Goal: Information Seeking & Learning: Check status

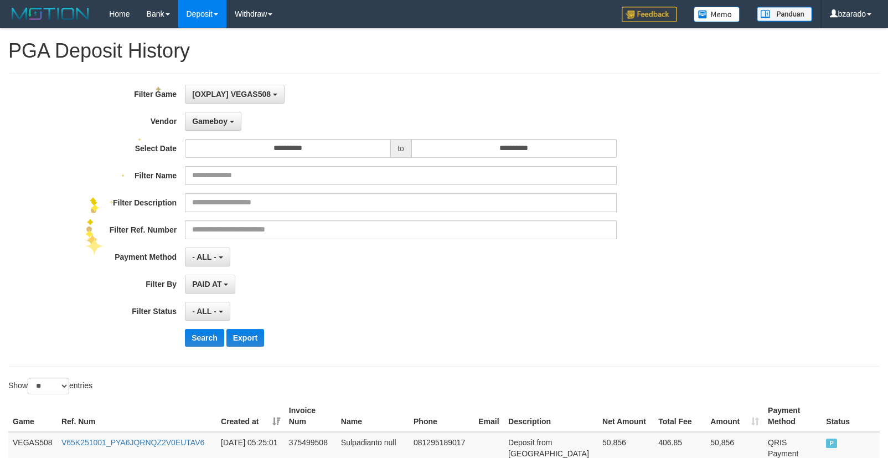
select select "**********"
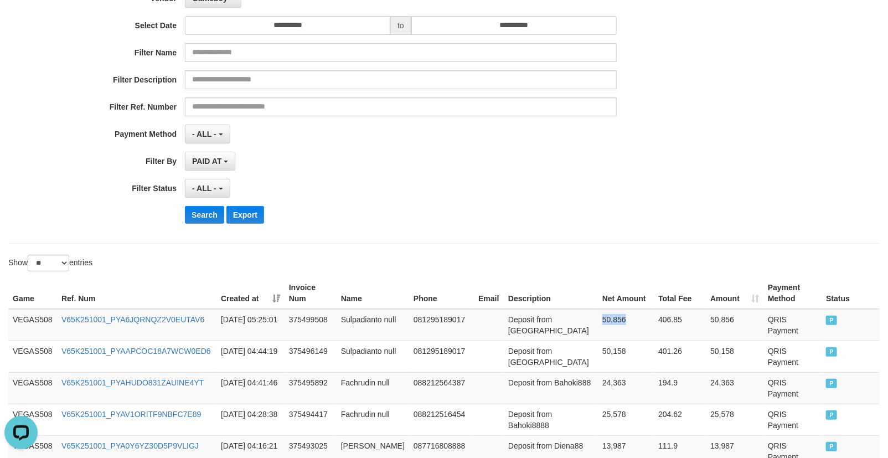
scroll to position [9, 0]
click at [54, 261] on select "** ** ** ***" at bounding box center [49, 263] width 42 height 17
select select "**"
click at [29, 255] on select "** ** ** ***" at bounding box center [49, 263] width 42 height 17
click at [192, 213] on button "Search" at bounding box center [204, 215] width 39 height 18
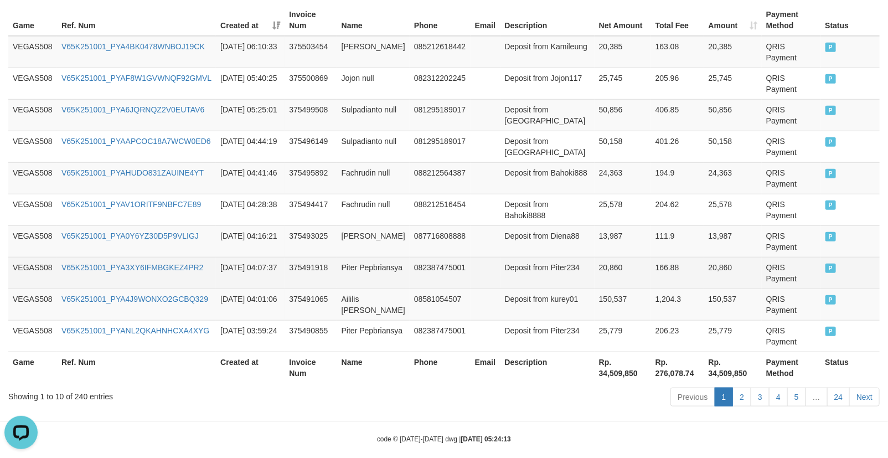
scroll to position [411, 0]
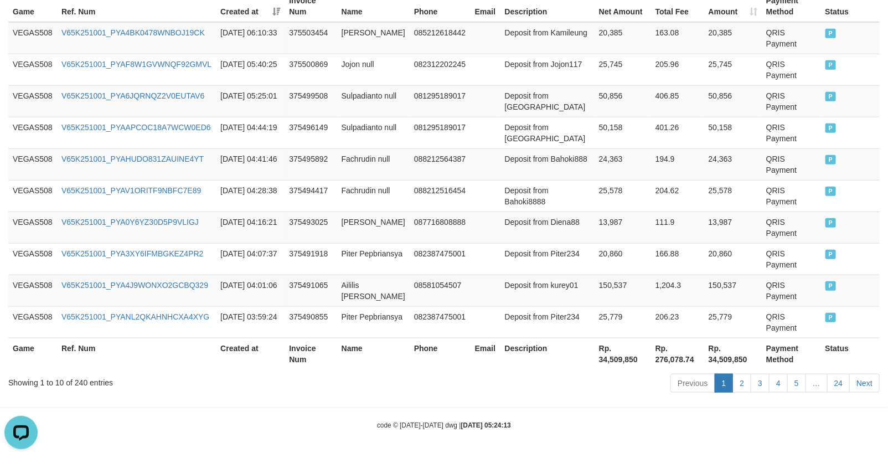
click at [604, 353] on th "Rp. 34,509,850" at bounding box center [623, 354] width 56 height 32
copy th "34,509,850"
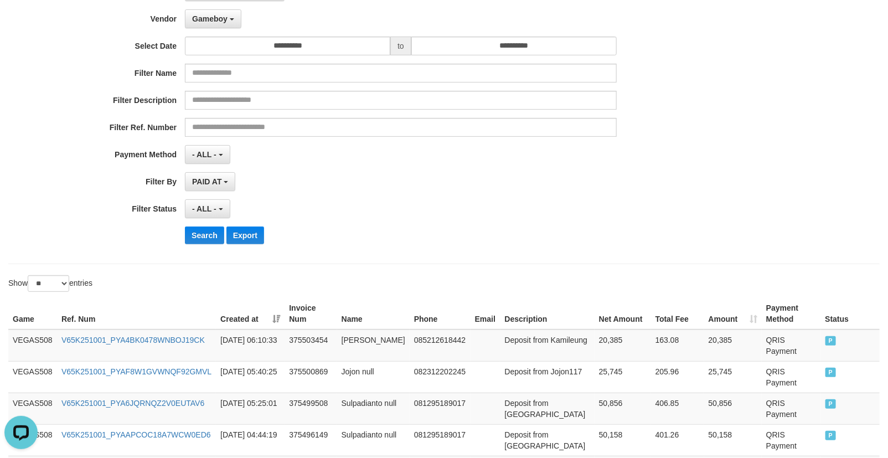
scroll to position [0, 0]
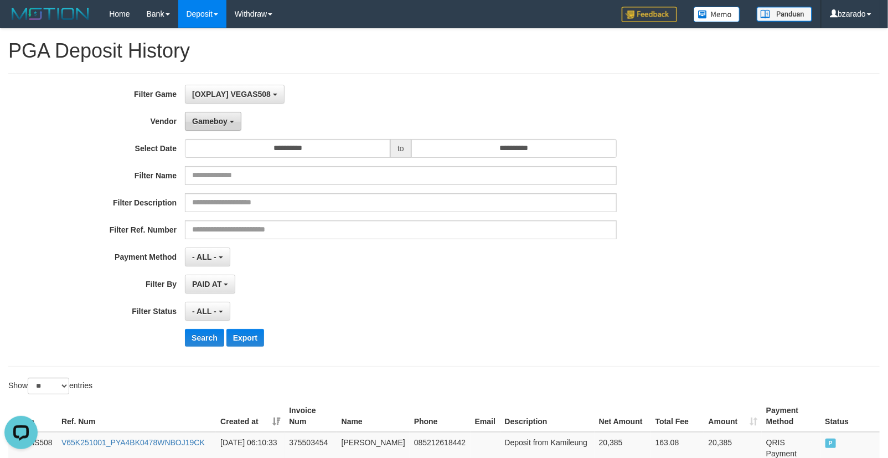
click at [215, 125] on span "Gameboy" at bounding box center [209, 121] width 35 height 9
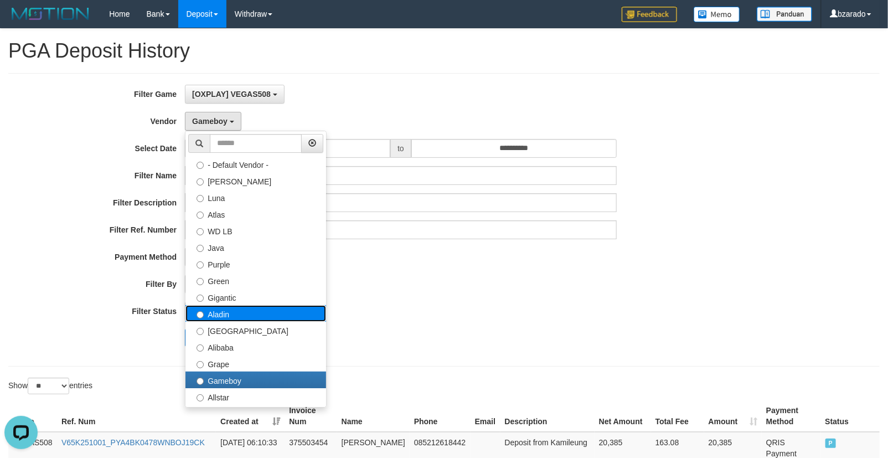
click at [234, 317] on label "Aladin" at bounding box center [256, 313] width 141 height 17
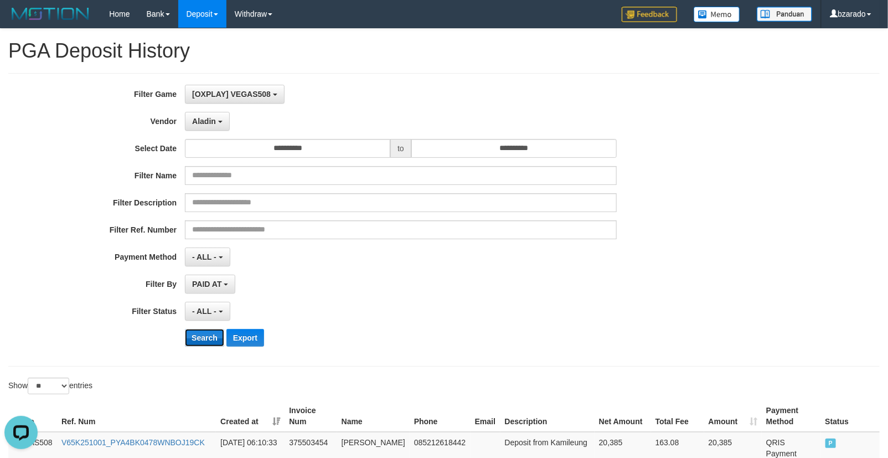
click at [207, 338] on button "Search" at bounding box center [204, 338] width 39 height 18
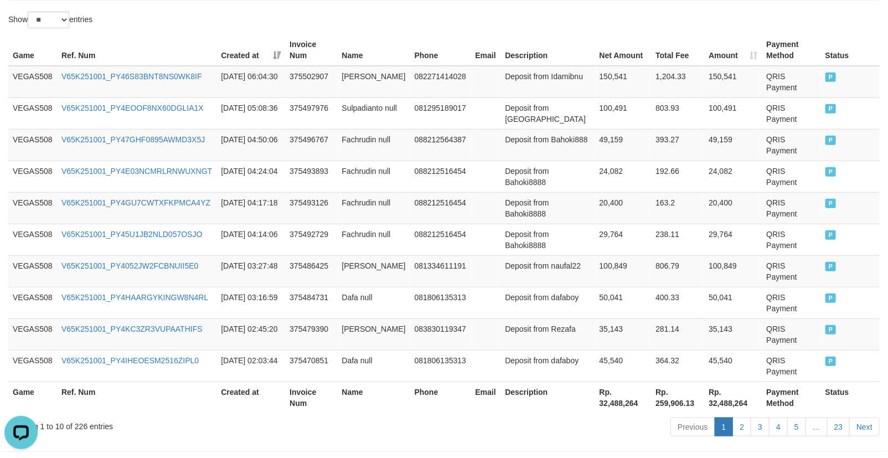
scroll to position [411, 0]
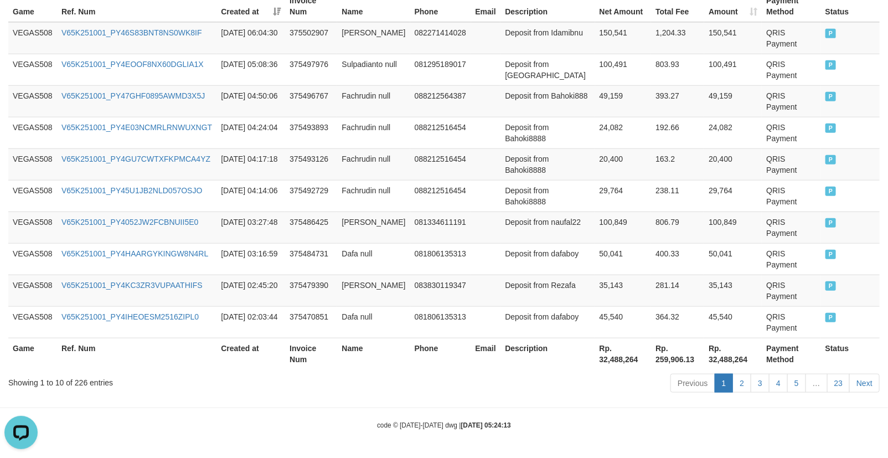
click at [611, 358] on th "Rp. 32,488,264" at bounding box center [623, 354] width 56 height 32
copy th "32,488,264"
click at [611, 358] on th "Rp. 32,488,264" at bounding box center [623, 354] width 56 height 32
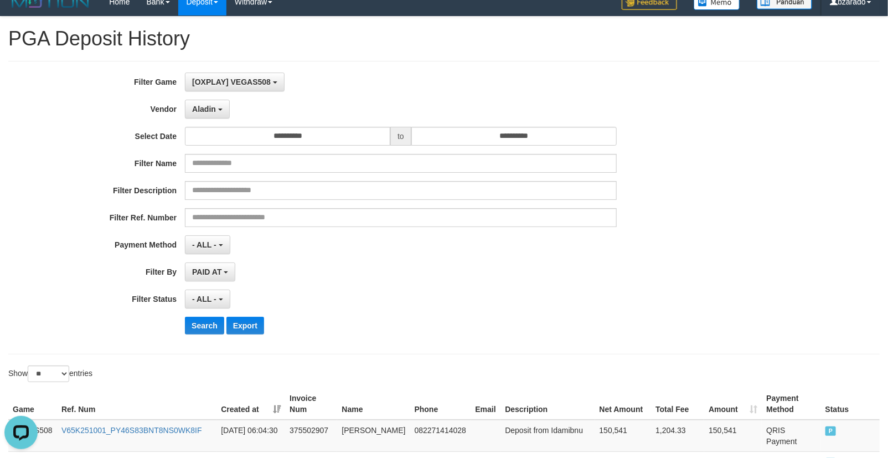
scroll to position [0, 0]
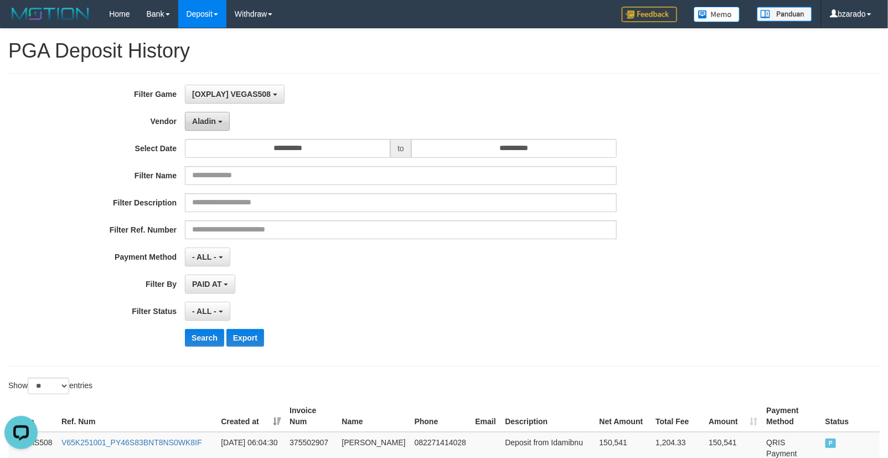
click at [198, 127] on button "Aladin" at bounding box center [207, 121] width 45 height 19
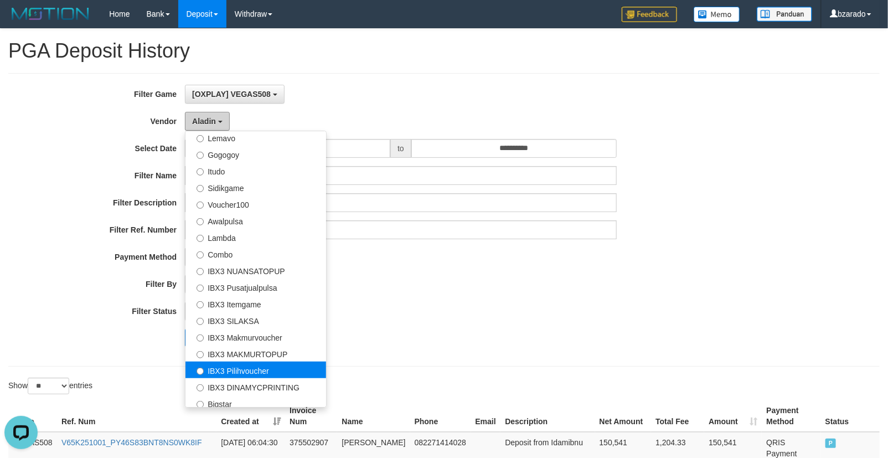
scroll to position [412, 0]
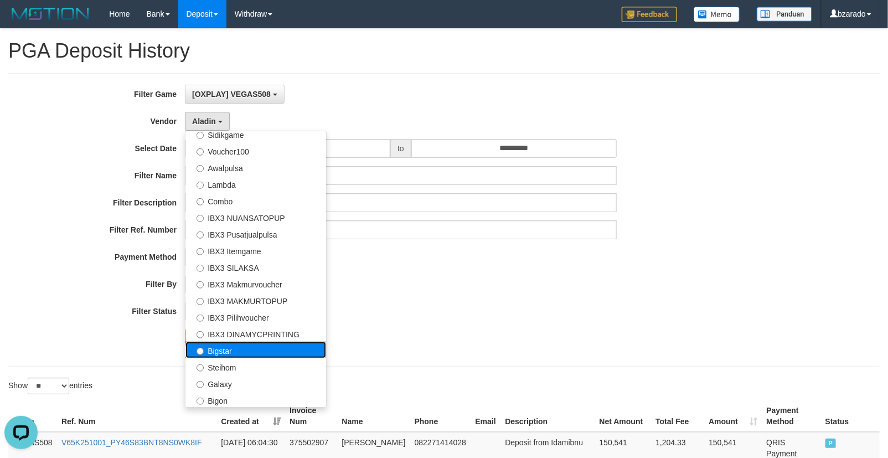
click at [232, 355] on label "Bigstar" at bounding box center [256, 350] width 141 height 17
select select "**********"
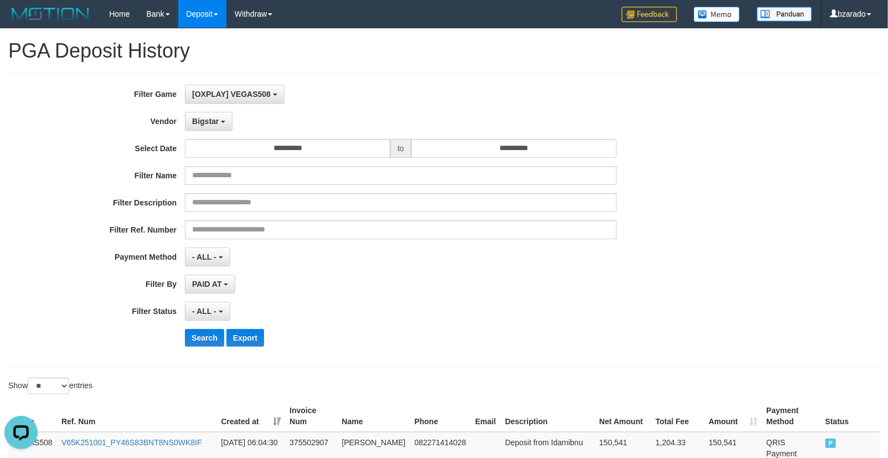
click at [231, 358] on div "**********" at bounding box center [444, 220] width 872 height 294
click at [200, 124] on span "Bigstar" at bounding box center [205, 121] width 27 height 9
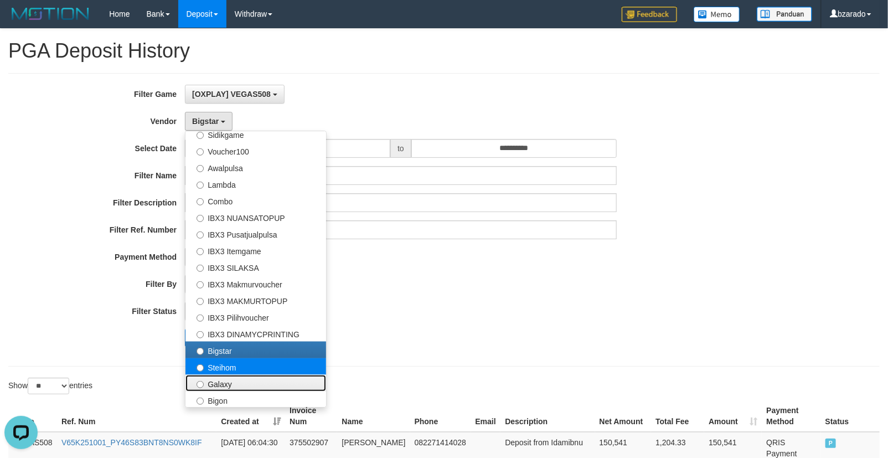
drag, startPoint x: 230, startPoint y: 374, endPoint x: 233, endPoint y: 367, distance: 8.2
click at [233, 367] on ul "- Default Vendor - Lucy Luna Atlas WD LB Java Purple Green Gigantic Aladin Duba…" at bounding box center [256, 269] width 142 height 277
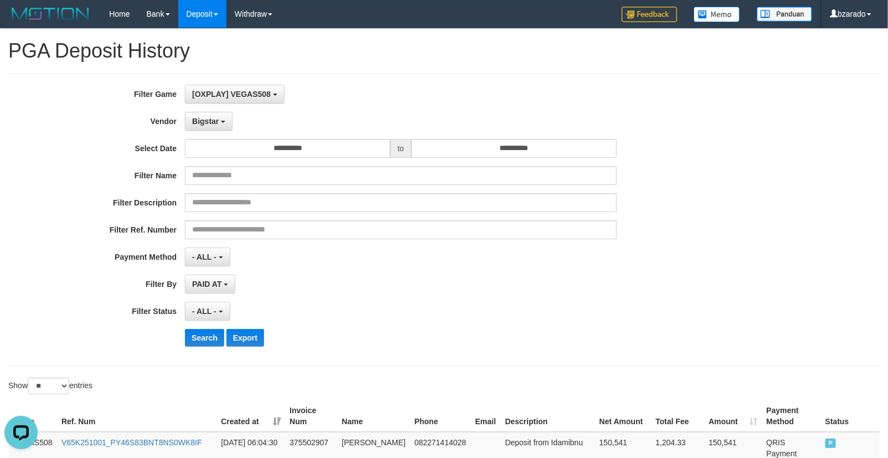
click at [233, 367] on hr at bounding box center [444, 366] width 872 height 1
click at [202, 120] on span "Bigstar" at bounding box center [205, 121] width 27 height 9
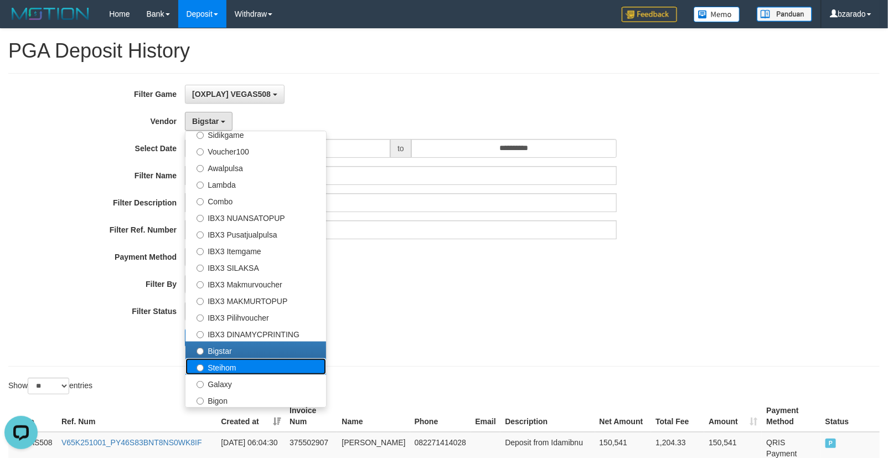
click at [216, 360] on label "Steihom" at bounding box center [256, 366] width 141 height 17
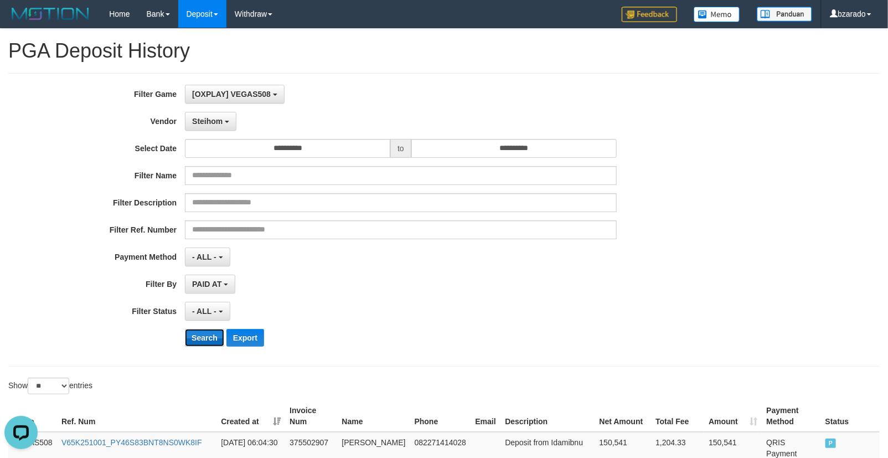
click at [198, 331] on button "Search" at bounding box center [204, 338] width 39 height 18
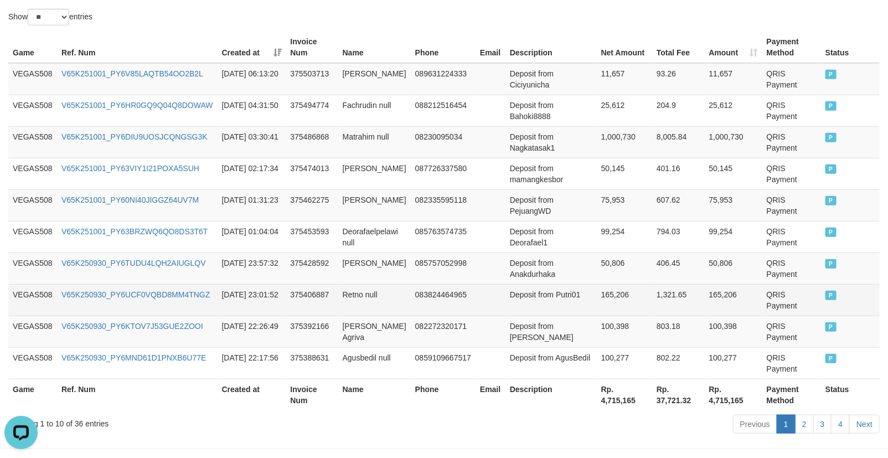
scroll to position [411, 0]
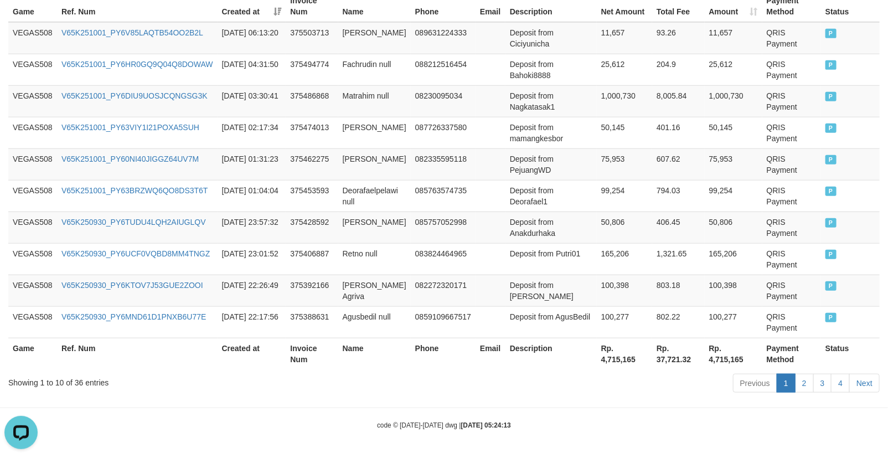
click at [607, 361] on th "Rp. 4,715,165" at bounding box center [624, 354] width 55 height 32
copy th "4,715,165"
click at [607, 361] on th "Rp. 4,715,165" at bounding box center [624, 354] width 55 height 32
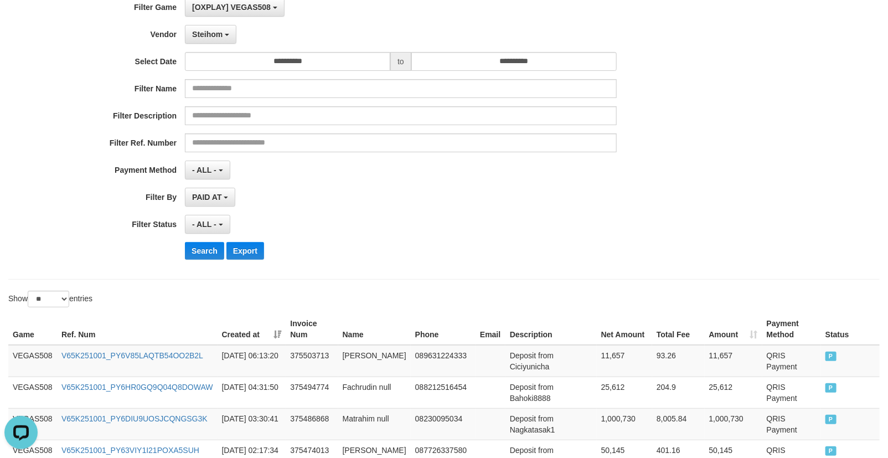
scroll to position [0, 0]
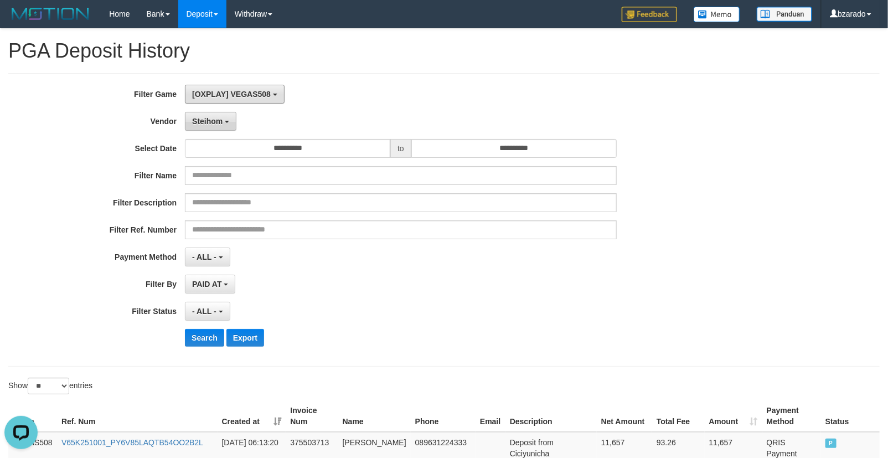
drag, startPoint x: 211, startPoint y: 102, endPoint x: 207, endPoint y: 125, distance: 23.1
click at [208, 122] on div "**********" at bounding box center [370, 220] width 741 height 270
click at [207, 122] on span "Steihom" at bounding box center [207, 121] width 30 height 9
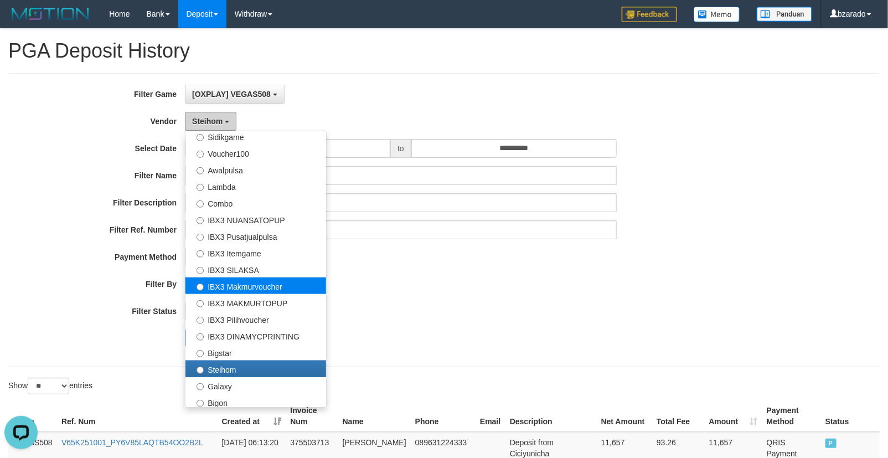
scroll to position [412, 0]
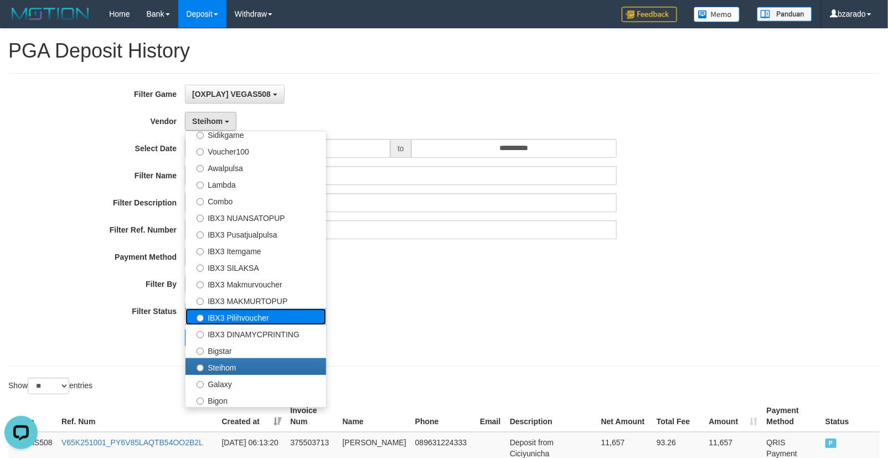
click at [259, 311] on label "IBX3 Pilihvoucher" at bounding box center [256, 317] width 141 height 17
select select "**********"
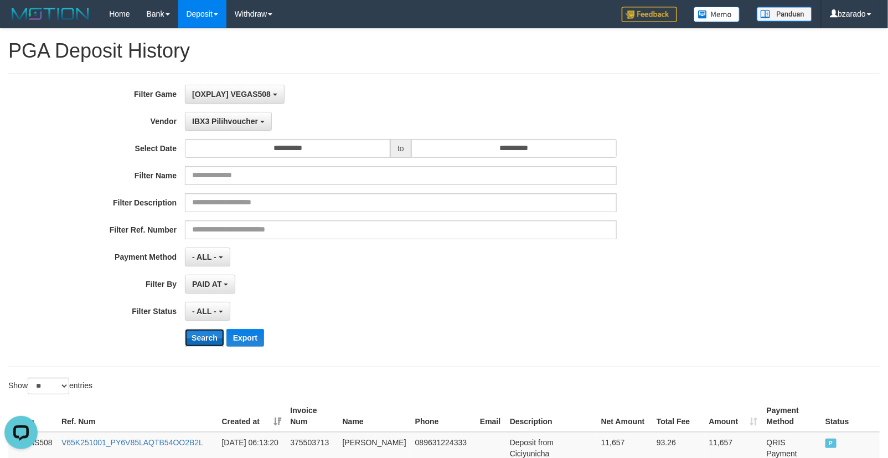
click at [190, 342] on button "Search" at bounding box center [204, 338] width 39 height 18
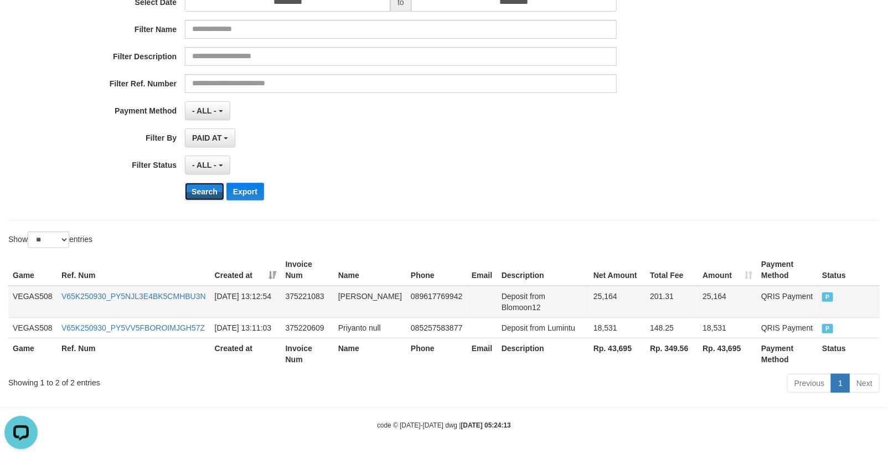
scroll to position [158, 0]
click at [608, 346] on th "Rp. 43,695" at bounding box center [617, 354] width 56 height 32
copy th "43,695"
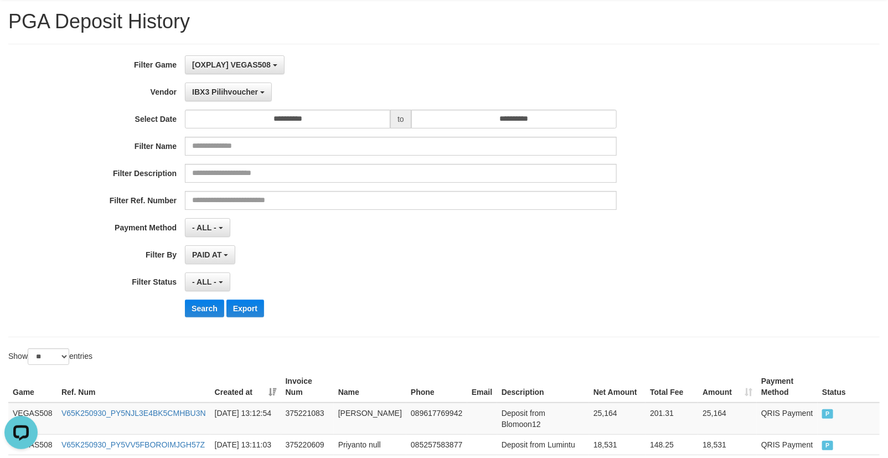
scroll to position [0, 0]
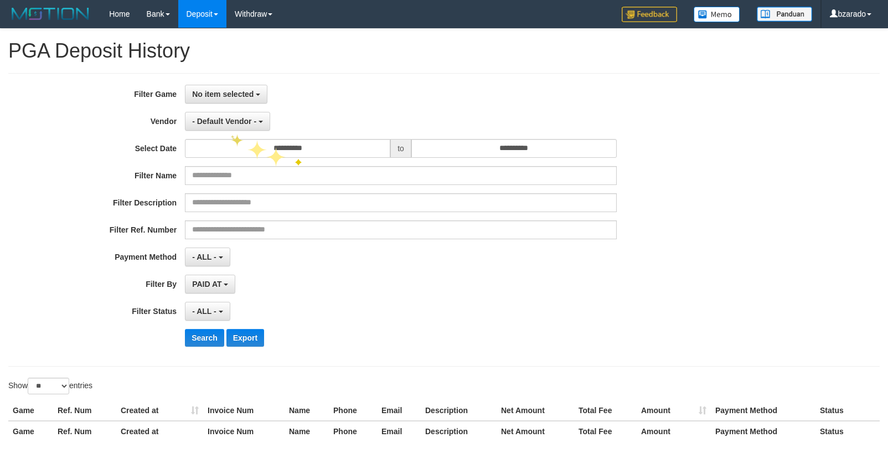
select select
select select "**"
click at [237, 100] on button "No item selected" at bounding box center [226, 94] width 83 height 19
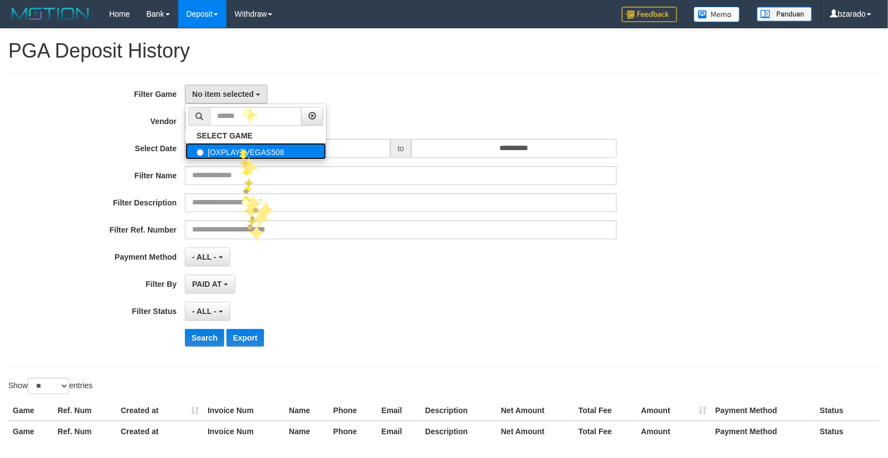
click at [239, 148] on label "[OXPLAY] VEGAS508" at bounding box center [256, 151] width 141 height 17
select select "****"
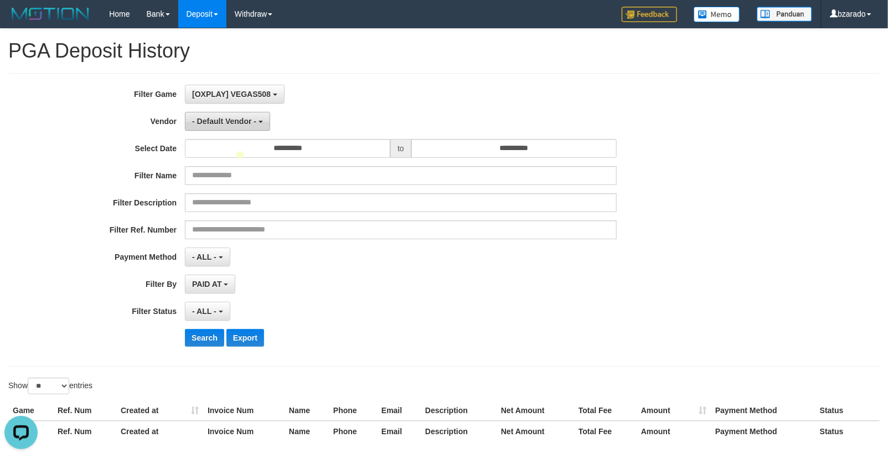
click at [222, 117] on span "- Default Vendor -" at bounding box center [224, 121] width 64 height 9
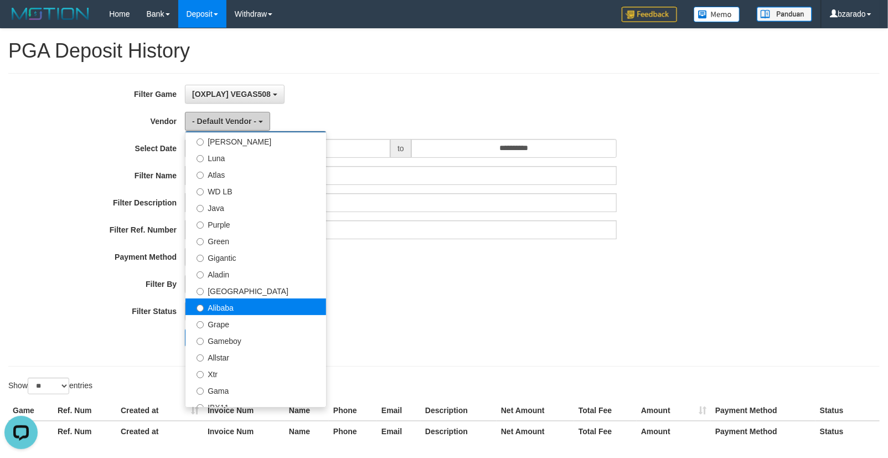
scroll to position [61, 0]
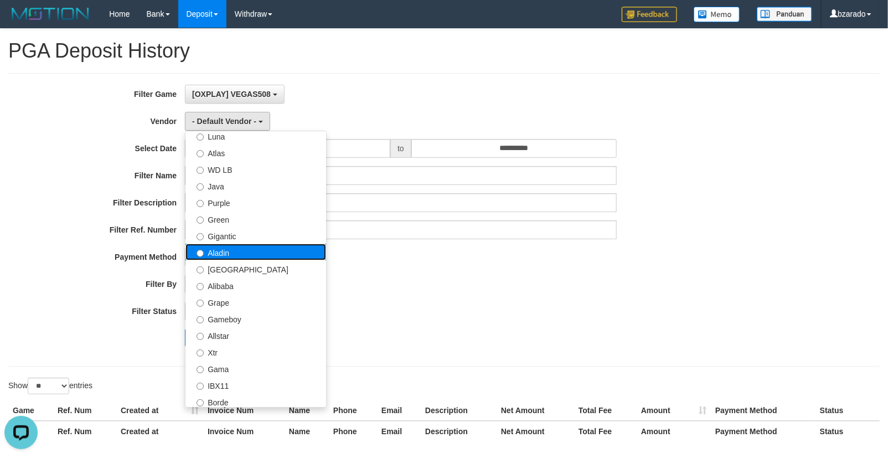
click at [239, 246] on label "Aladin" at bounding box center [256, 252] width 141 height 17
select select "**********"
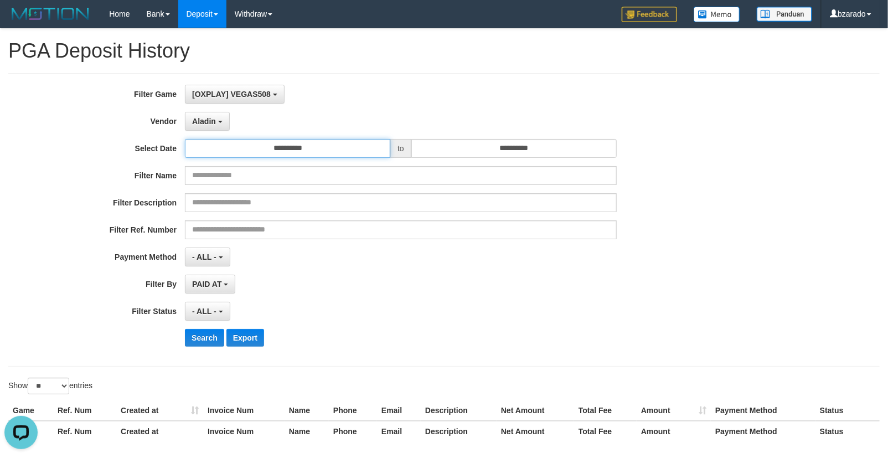
click at [347, 146] on input "**********" at bounding box center [287, 148] width 205 height 19
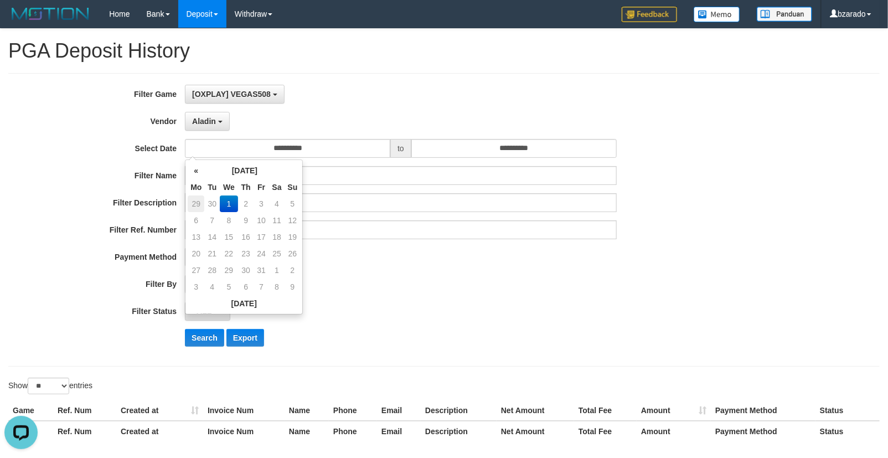
click at [198, 200] on td "29" at bounding box center [196, 204] width 17 height 17
type input "**********"
click at [213, 331] on button "Search" at bounding box center [204, 338] width 39 height 18
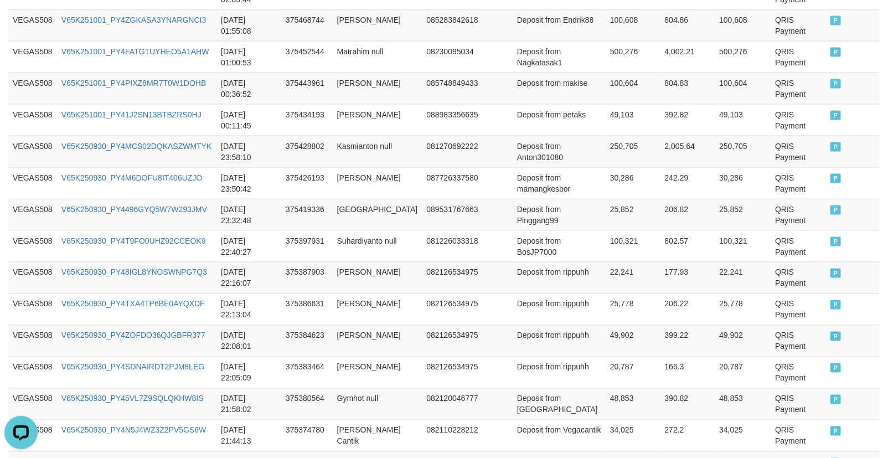
scroll to position [885, 0]
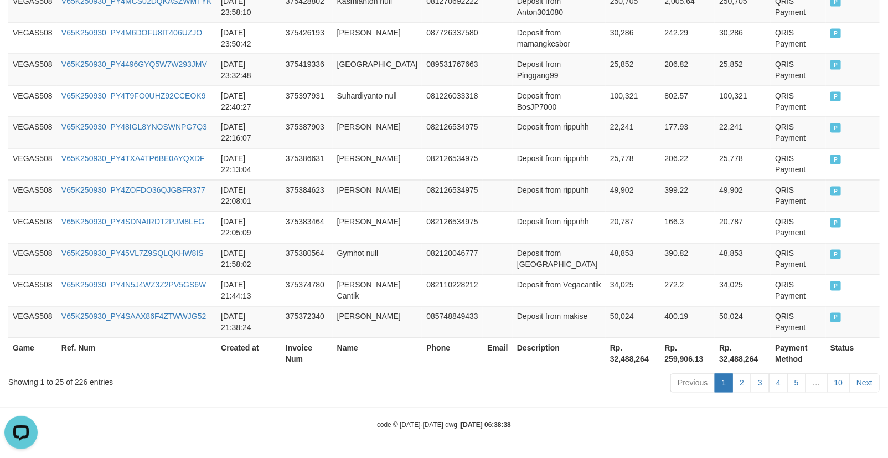
click at [606, 359] on th "Rp. 32,488,264" at bounding box center [633, 354] width 55 height 32
copy th "32,488,264"
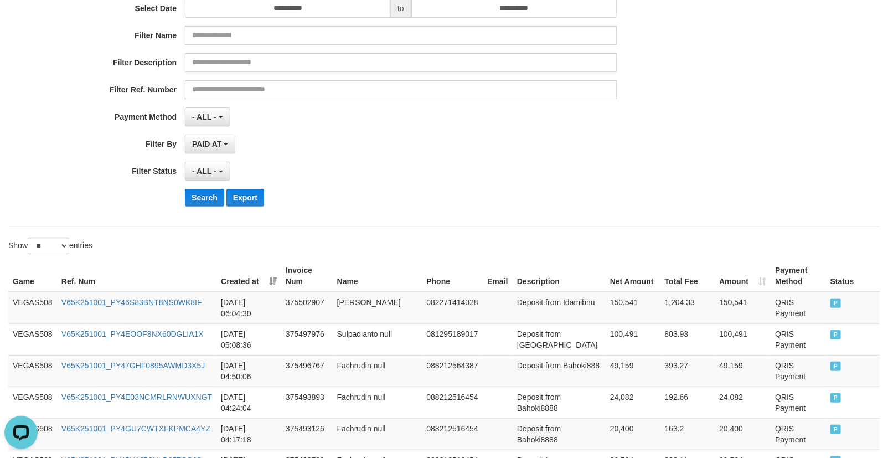
scroll to position [23, 0]
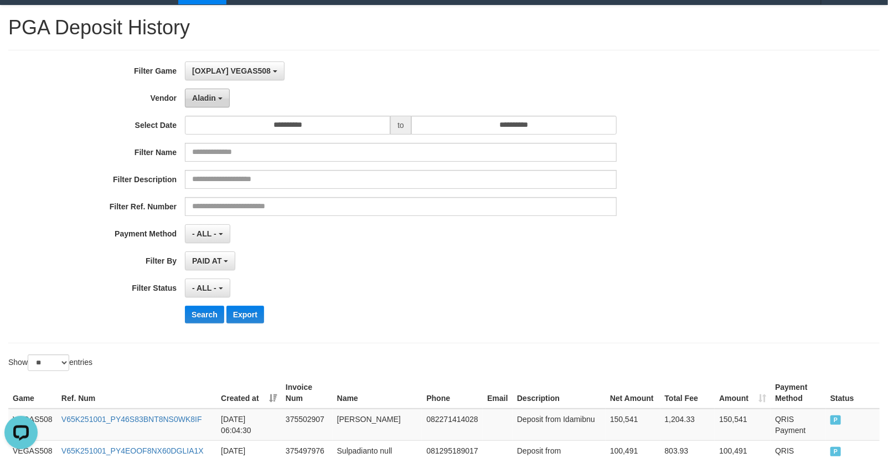
click at [202, 101] on span "Aladin" at bounding box center [204, 98] width 24 height 9
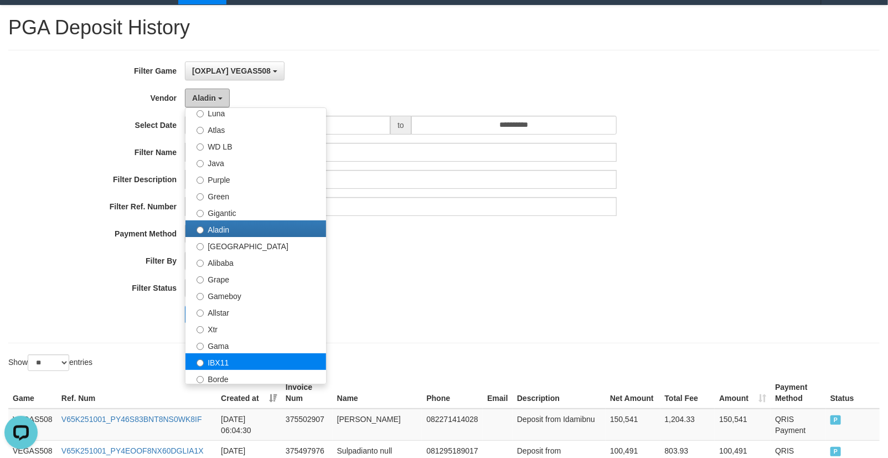
scroll to position [123, 0]
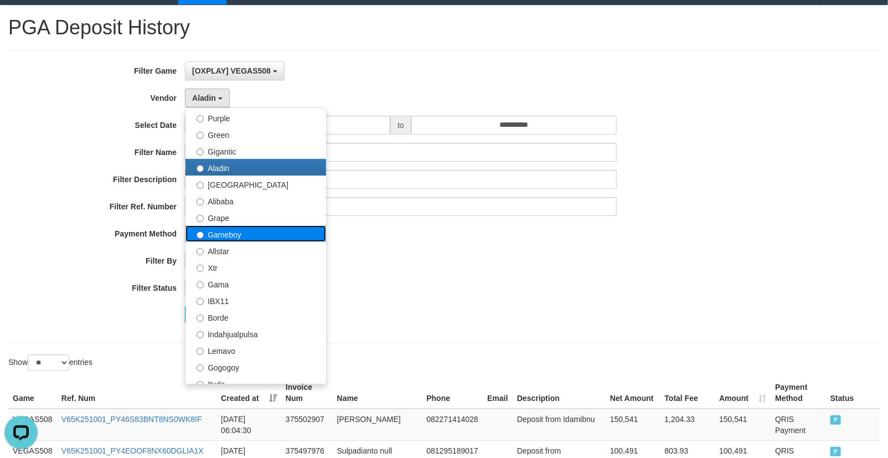
click at [227, 234] on label "Gameboy" at bounding box center [256, 233] width 141 height 17
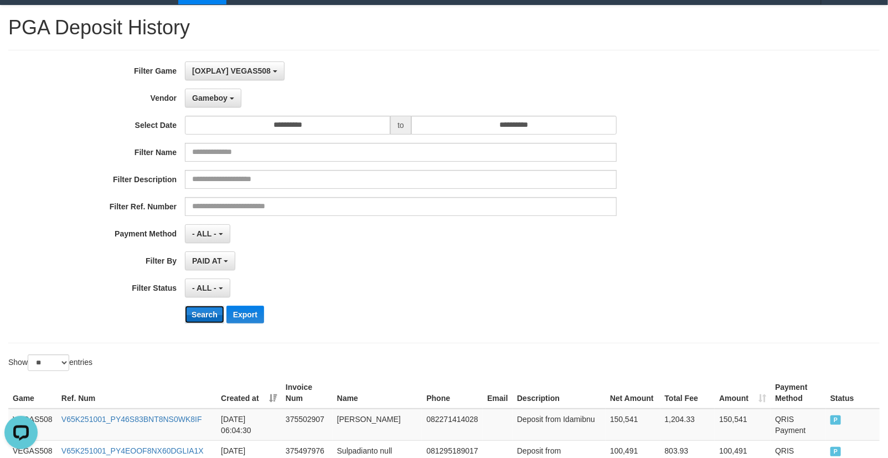
click at [203, 311] on button "Search" at bounding box center [204, 315] width 39 height 18
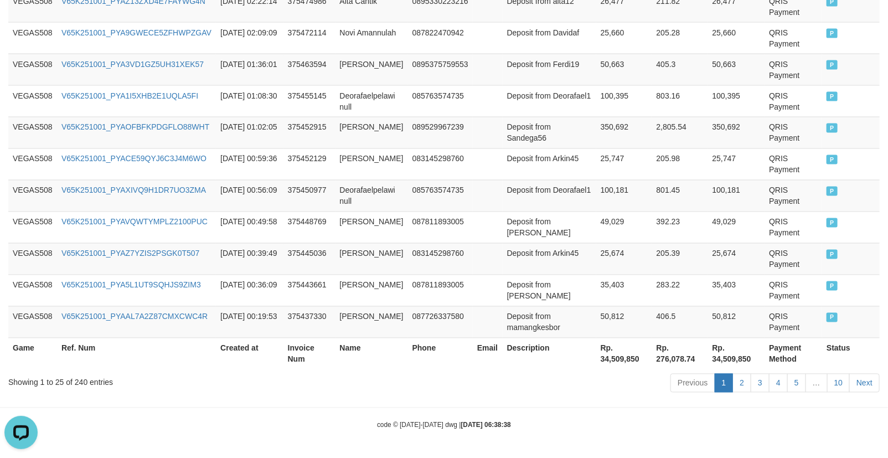
scroll to position [885, 0]
click at [607, 364] on th "Rp. 34,509,850" at bounding box center [625, 354] width 56 height 32
copy th "34,509,850"
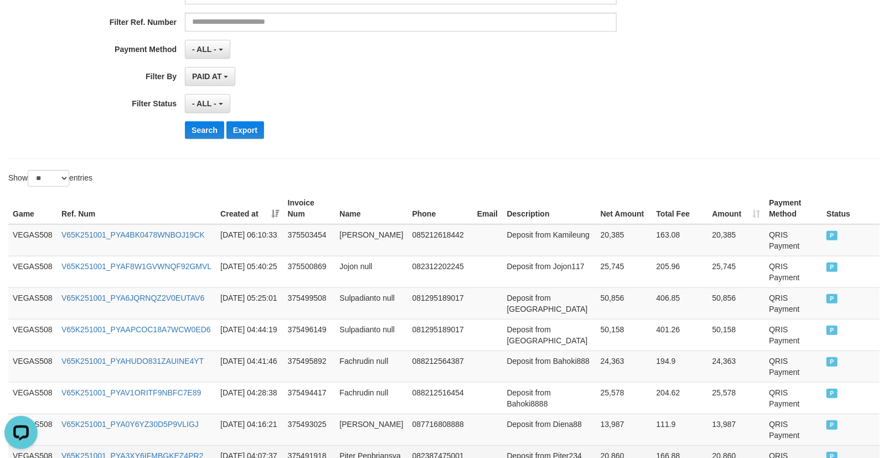
scroll to position [85, 0]
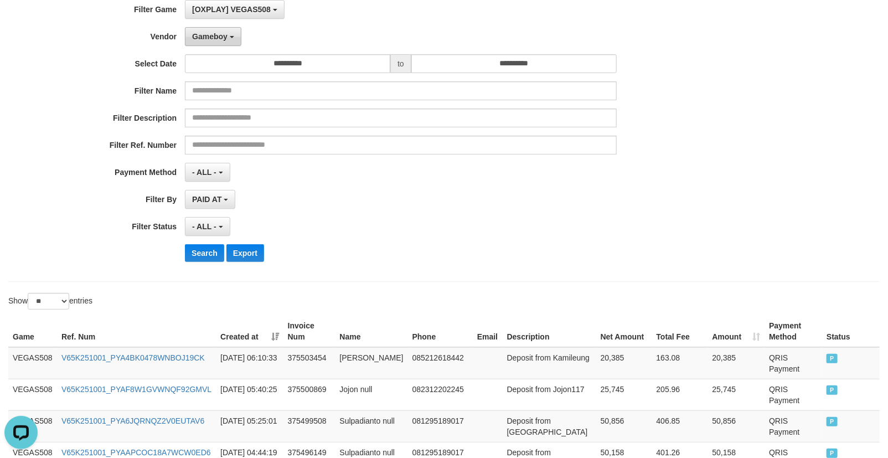
click at [223, 28] on button "Gameboy" at bounding box center [213, 36] width 56 height 19
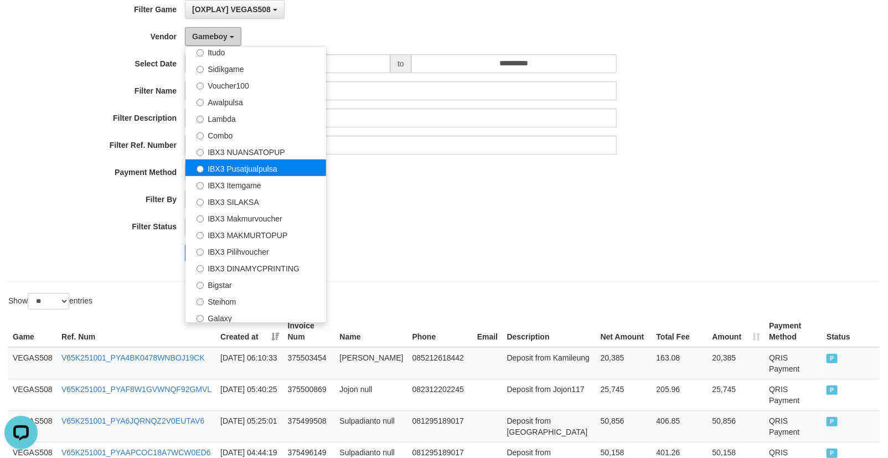
scroll to position [412, 0]
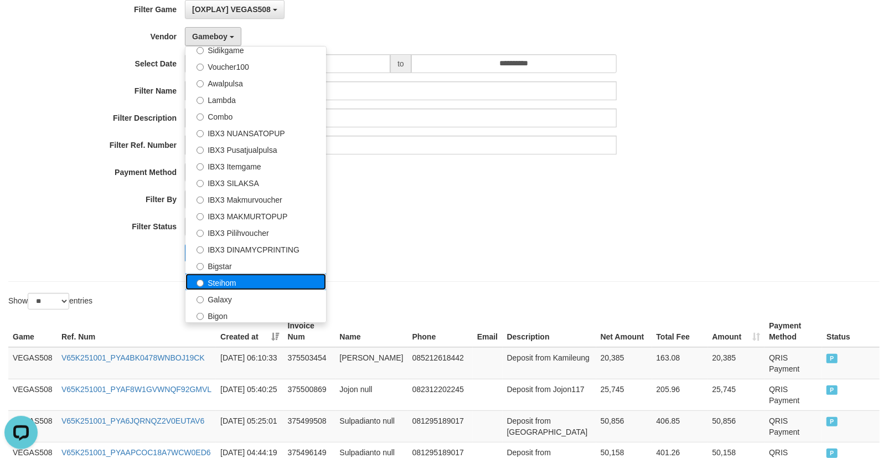
click at [233, 280] on label "Steihom" at bounding box center [256, 282] width 141 height 17
select select "**********"
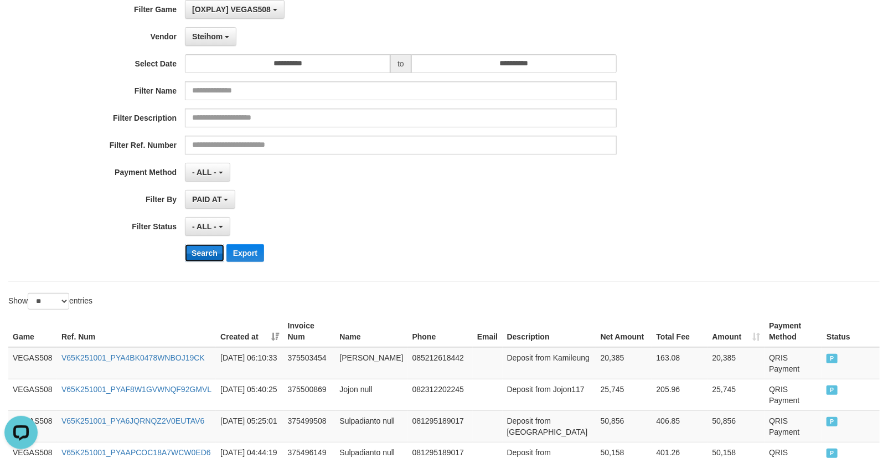
click at [193, 245] on button "Search" at bounding box center [204, 253] width 39 height 18
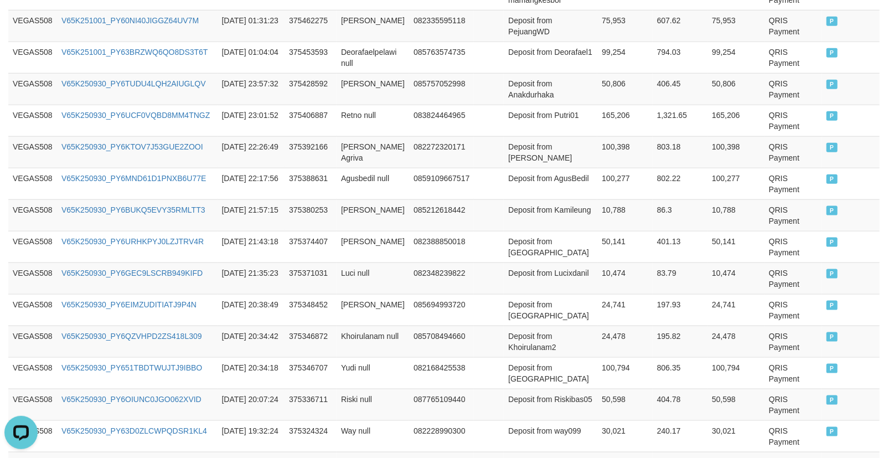
scroll to position [885, 0]
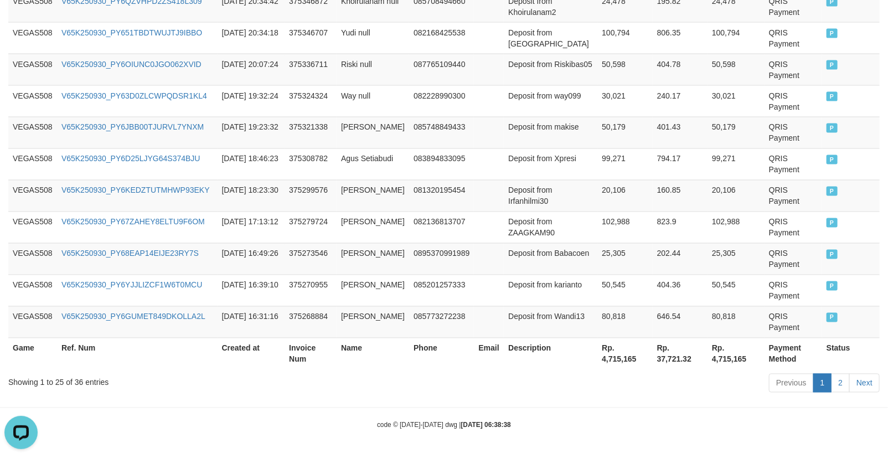
click at [602, 361] on th "Rp. 4,715,165" at bounding box center [625, 354] width 55 height 32
copy th "4,715,165"
